Goal: Task Accomplishment & Management: Use online tool/utility

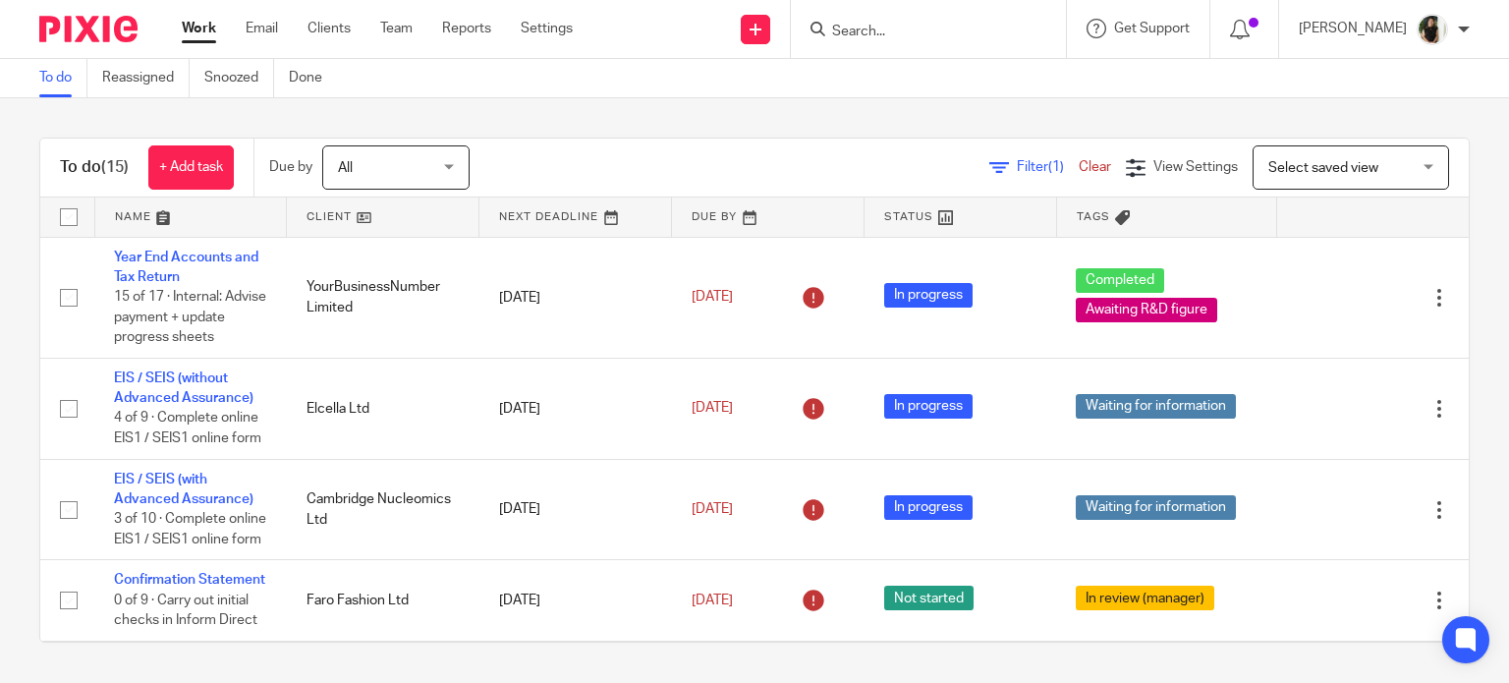
click at [950, 41] on div at bounding box center [928, 29] width 275 height 58
click at [945, 30] on input "Search" at bounding box center [918, 33] width 177 height 18
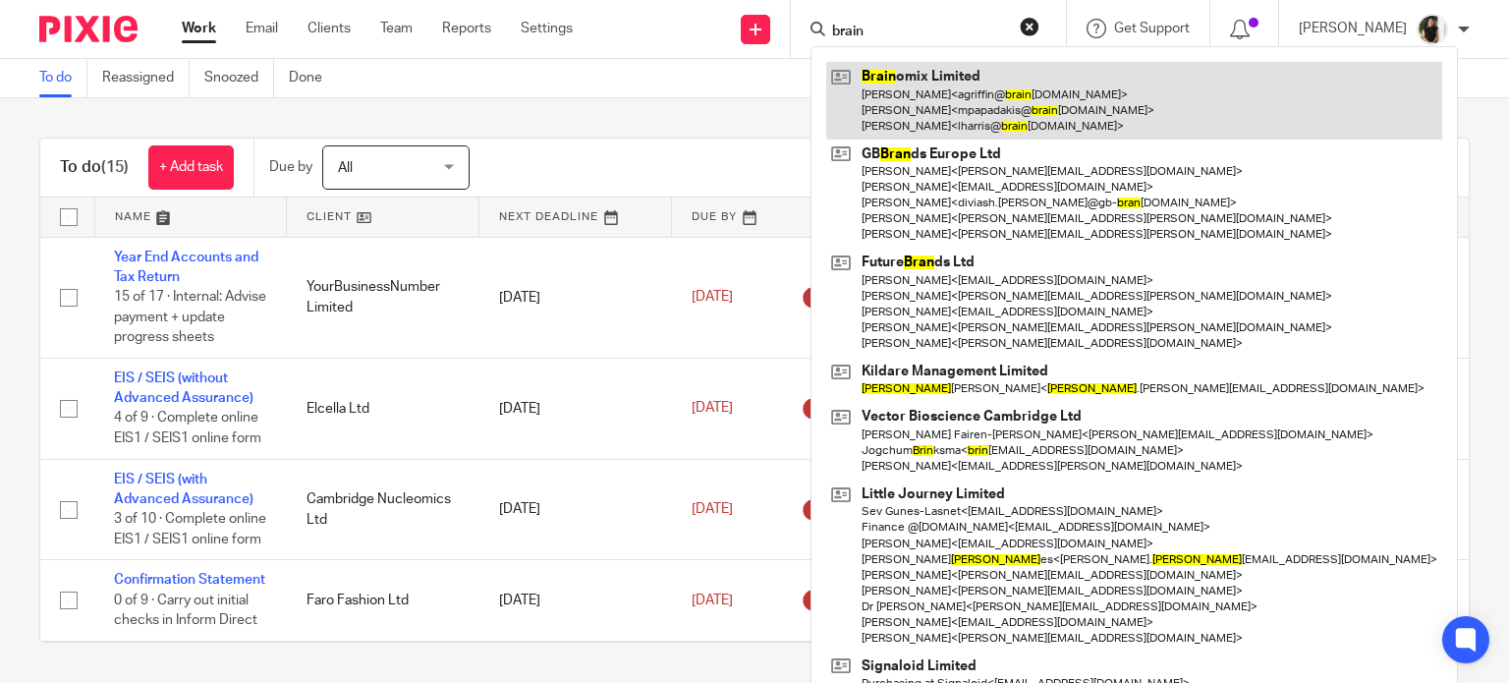
type input "brain"
click at [954, 126] on link at bounding box center [1134, 101] width 616 height 78
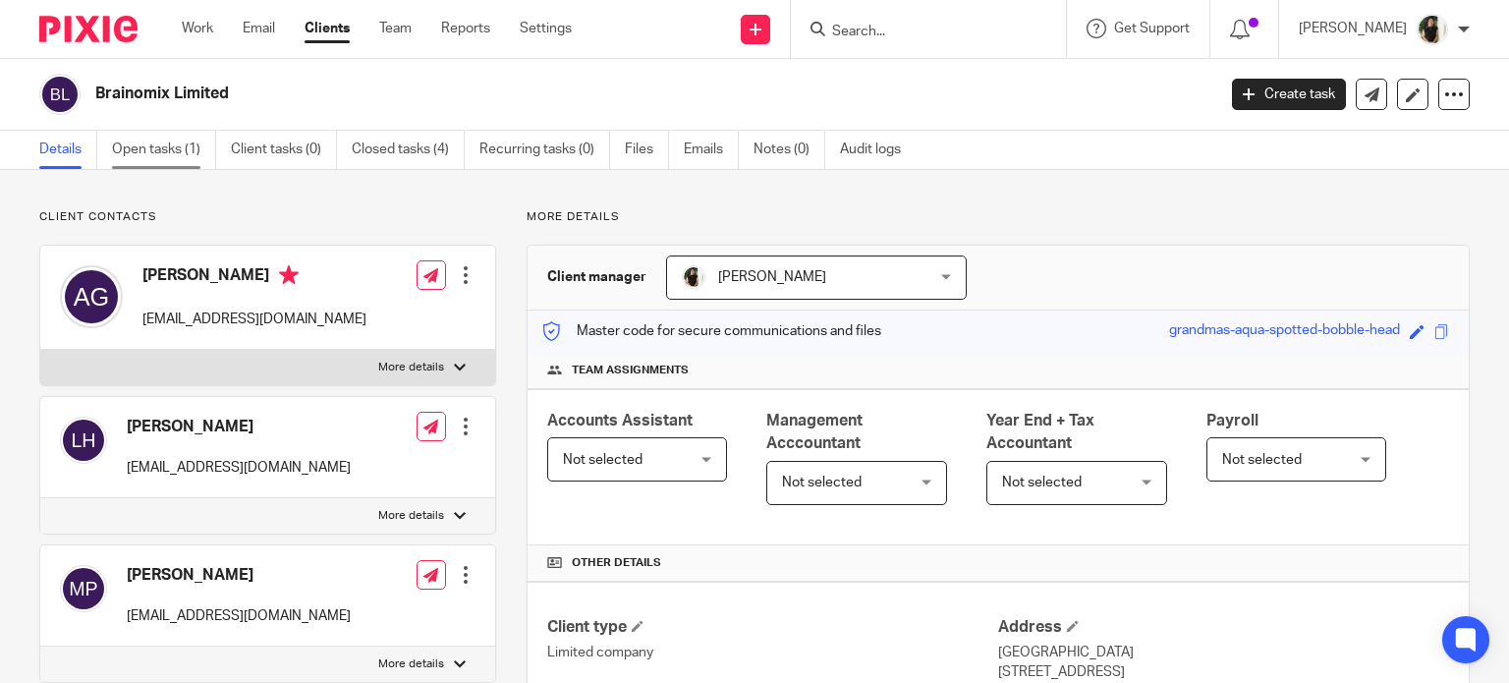
click at [202, 153] on link "Open tasks (1)" at bounding box center [164, 150] width 104 height 38
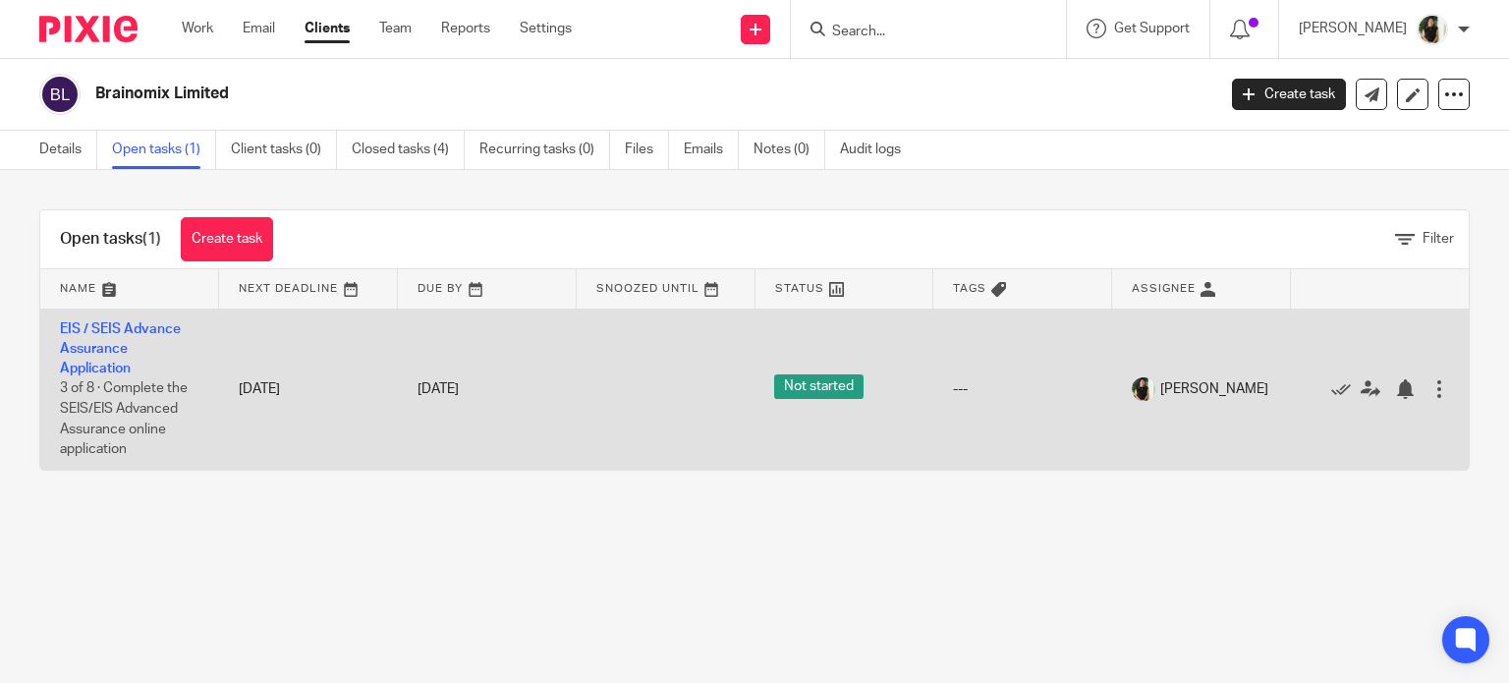
click at [106, 336] on td "EIS / SEIS Advance Assurance Application 3 of 8 · Complete the SEIS/EIS Advance…" at bounding box center [129, 389] width 179 height 161
click at [105, 344] on link "EIS / SEIS Advance Assurance Application" at bounding box center [120, 349] width 121 height 54
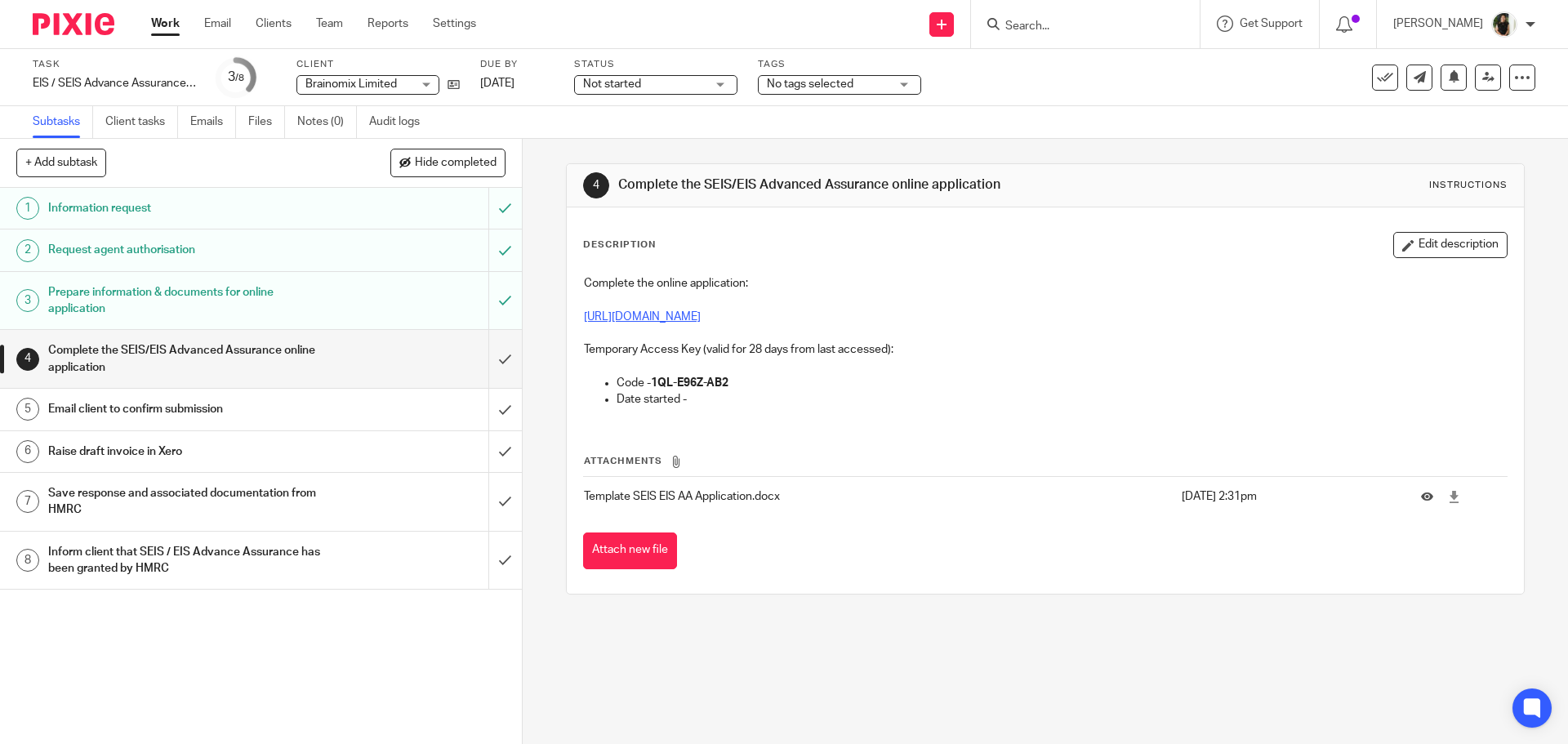
drag, startPoint x: 1106, startPoint y: 320, endPoint x: 623, endPoint y: 314, distance: 483.0
click at [623, 314] on p "https://www.gov.uk/guidance/venture-capital-schemes-apply-for-advance-assurance" at bounding box center [1045, 317] width 922 height 17
click at [623, 314] on link "https://www.gov.uk/guidance/venture-capital-schemes-apply-for-advance-assurance" at bounding box center [643, 317] width 117 height 12
drag, startPoint x: 739, startPoint y: 377, endPoint x: 650, endPoint y: 377, distance: 89.0
click at [650, 377] on p "Code - 1QL-E96Z-AB2" at bounding box center [1062, 383] width 890 height 17
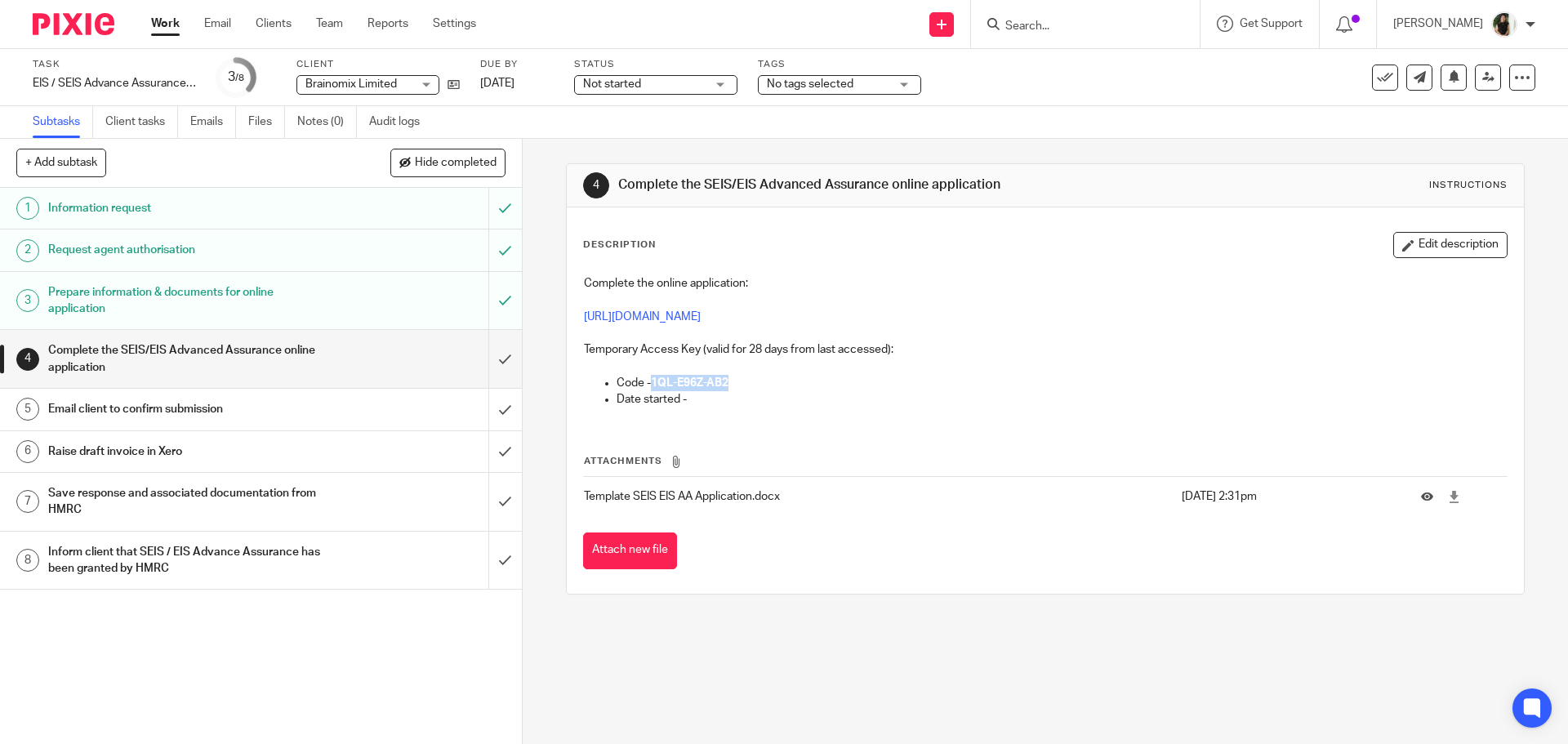
copy strong "1QL-E96Z-AB2"
click at [496, 365] on input "submit" at bounding box center [261, 359] width 522 height 58
